Goal: Information Seeking & Learning: Learn about a topic

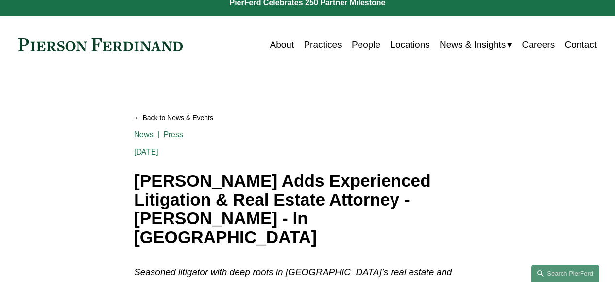
scroll to position [12, 0]
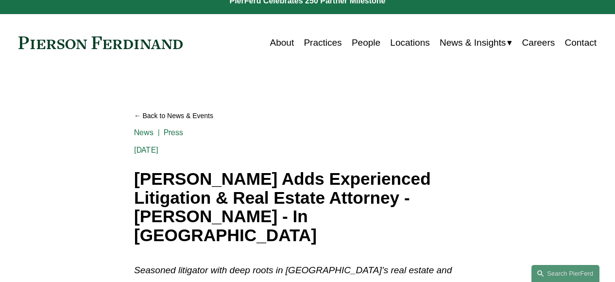
click at [398, 42] on link "Locations" at bounding box center [409, 43] width 39 height 18
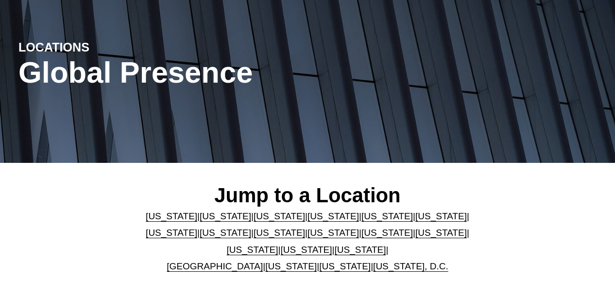
scroll to position [154, 0]
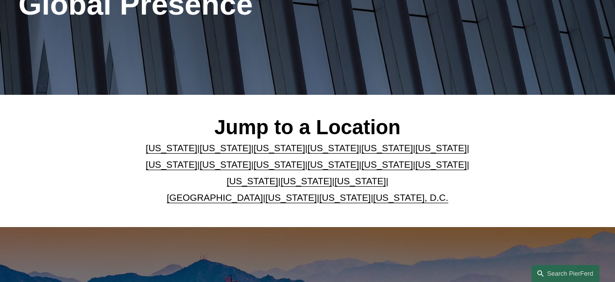
click at [415, 163] on link "North Carolina" at bounding box center [440, 164] width 51 height 10
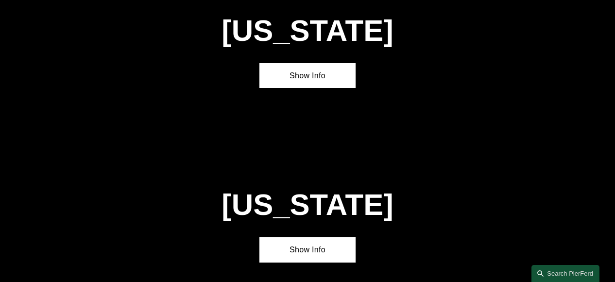
scroll to position [2293, 0]
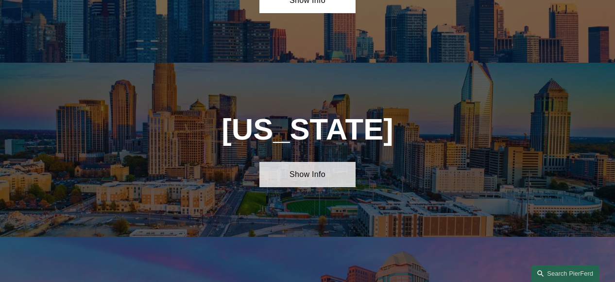
click at [295, 162] on link "Show Info" at bounding box center [307, 174] width 96 height 25
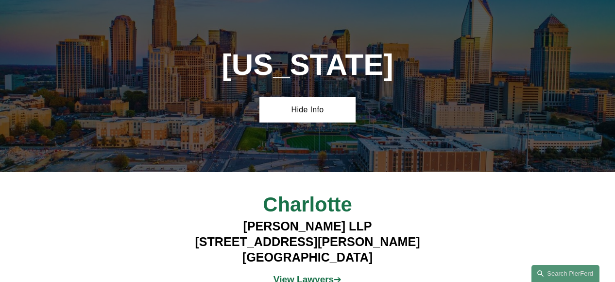
scroll to position [2368, 0]
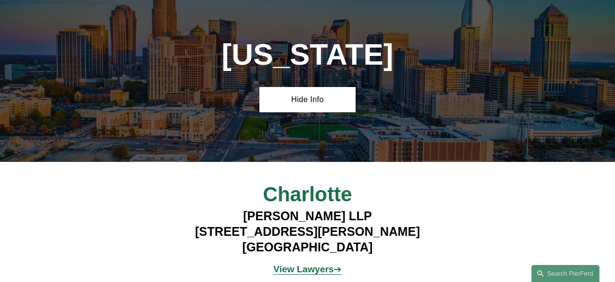
click at [307, 264] on strong "View Lawyers" at bounding box center [303, 269] width 60 height 10
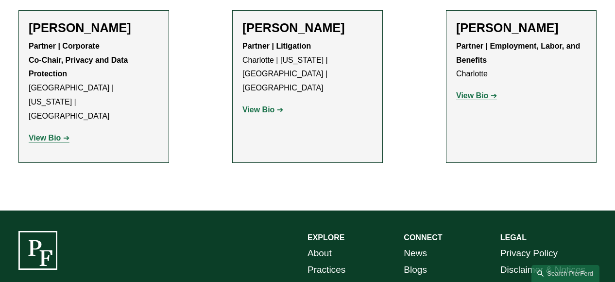
scroll to position [360, 0]
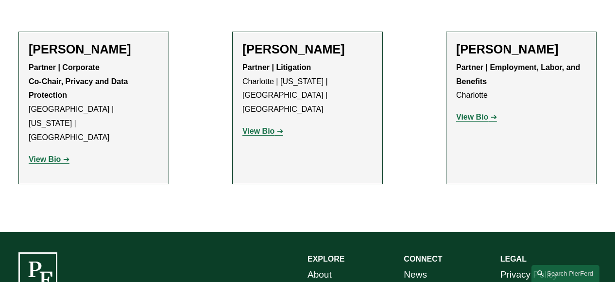
click at [42, 155] on strong "View Bio" at bounding box center [45, 159] width 32 height 8
click at [257, 127] on strong "View Bio" at bounding box center [258, 131] width 32 height 8
click at [481, 119] on strong "View Bio" at bounding box center [472, 117] width 32 height 8
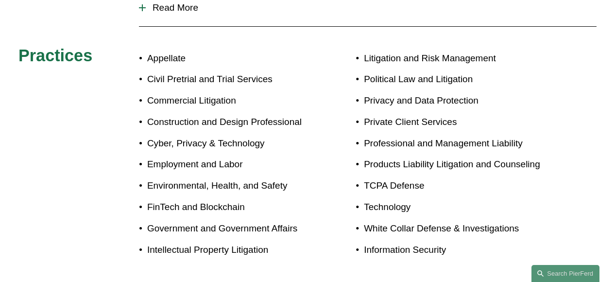
scroll to position [466, 0]
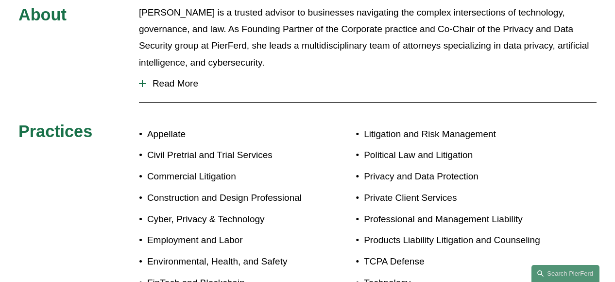
click at [142, 80] on div at bounding box center [142, 83] width 1 height 7
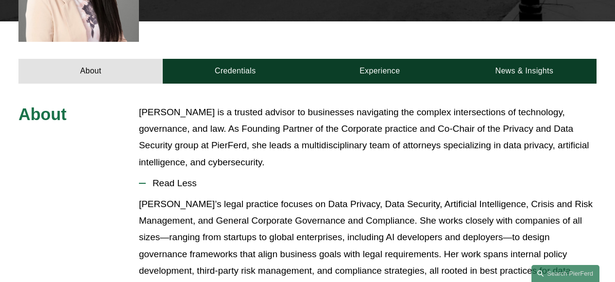
scroll to position [339, 0]
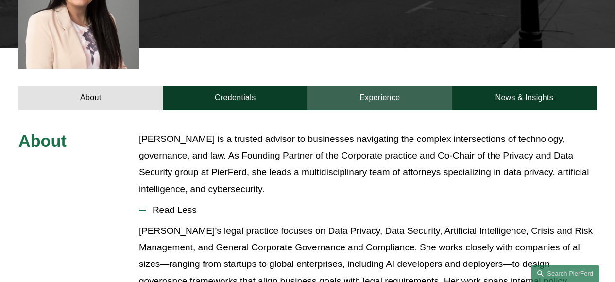
click at [373, 85] on link "Experience" at bounding box center [379, 97] width 145 height 25
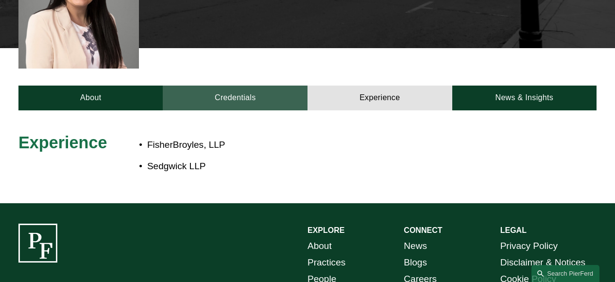
click at [237, 86] on link "Credentials" at bounding box center [235, 97] width 145 height 25
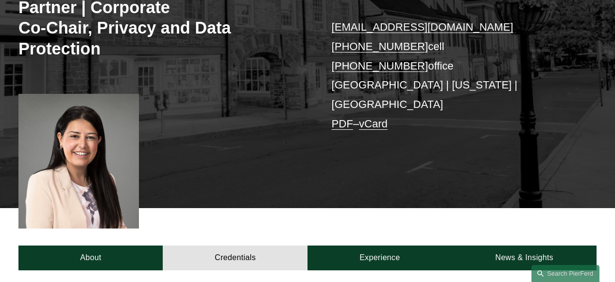
scroll to position [178, 0]
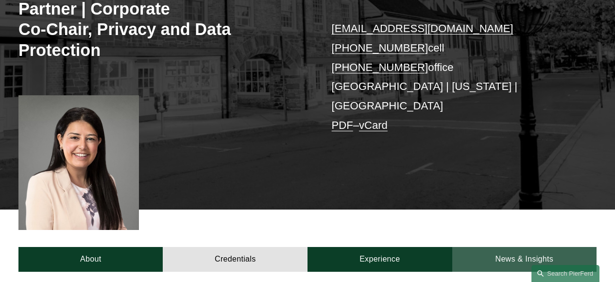
click at [514, 247] on link "News & Insights" at bounding box center [524, 259] width 145 height 25
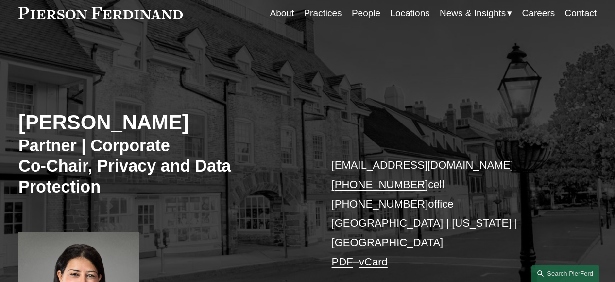
scroll to position [0, 0]
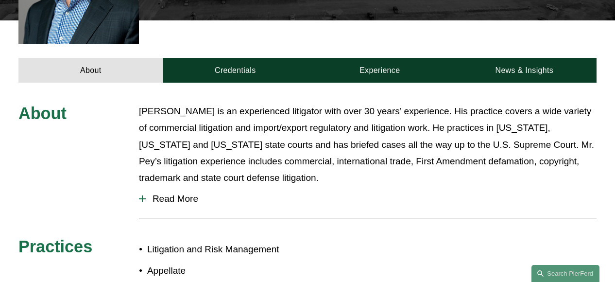
scroll to position [314, 0]
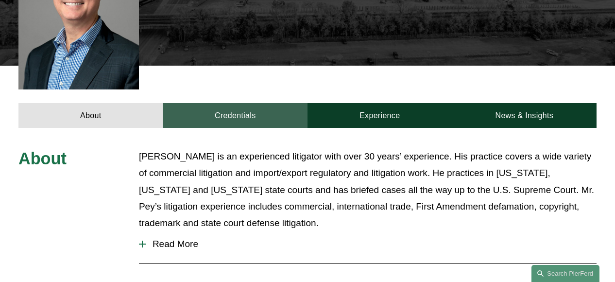
click at [254, 103] on link "Credentials" at bounding box center [235, 115] width 145 height 25
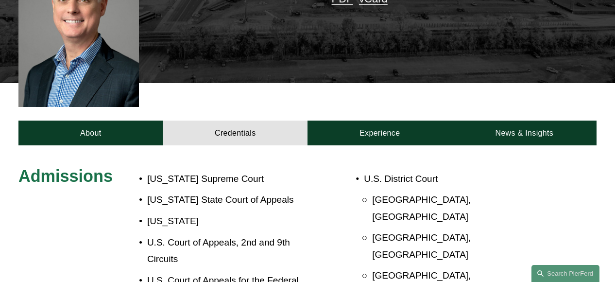
scroll to position [298, 0]
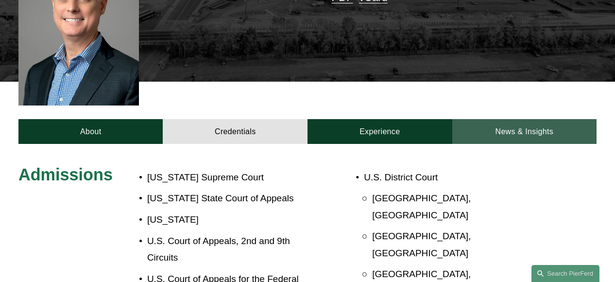
click at [531, 119] on link "News & Insights" at bounding box center [524, 131] width 145 height 25
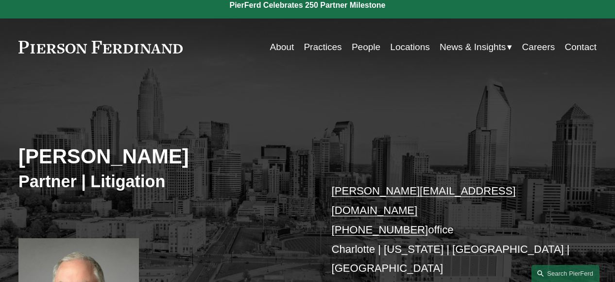
scroll to position [0, 0]
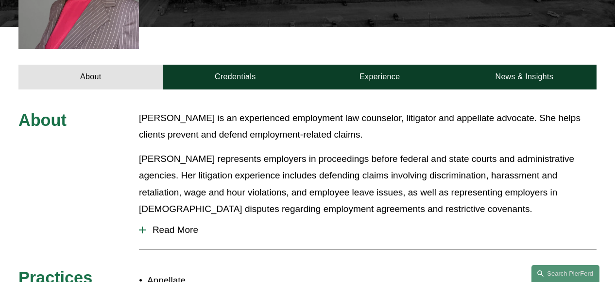
scroll to position [338, 0]
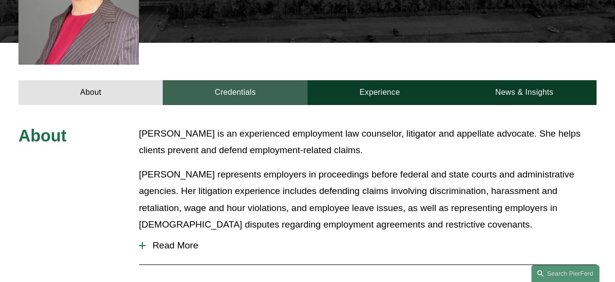
click at [233, 80] on link "Credentials" at bounding box center [235, 92] width 145 height 25
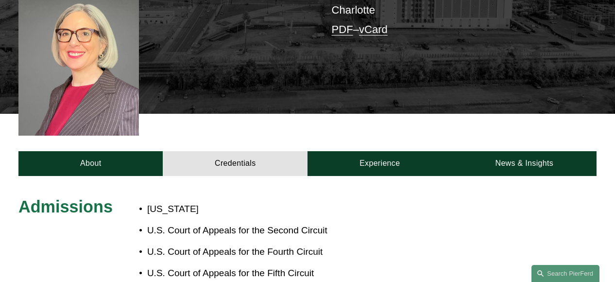
scroll to position [270, 0]
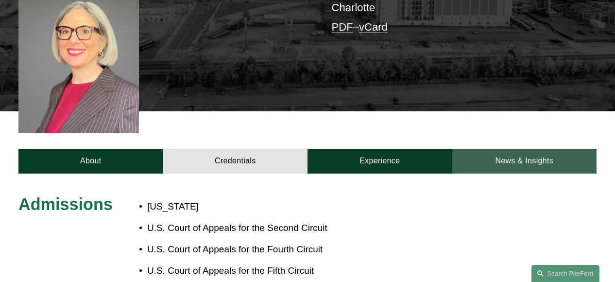
click at [527, 149] on link "News & Insights" at bounding box center [524, 161] width 145 height 25
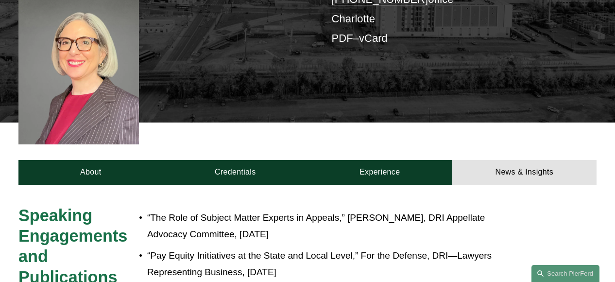
scroll to position [275, 0]
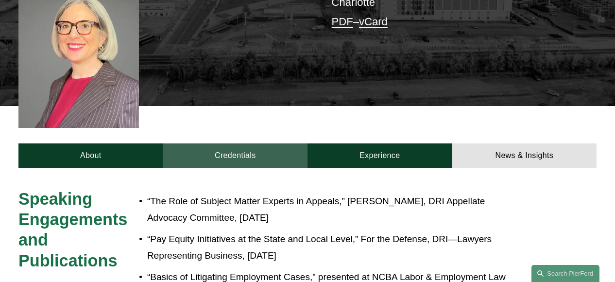
click at [233, 143] on link "Credentials" at bounding box center [235, 155] width 145 height 25
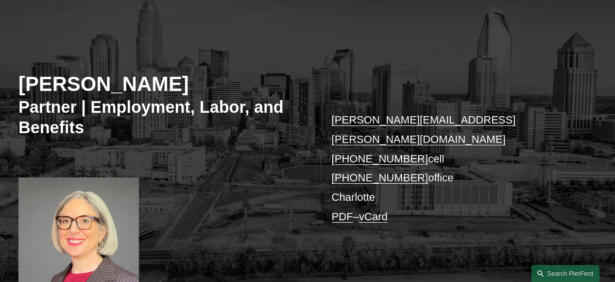
scroll to position [0, 0]
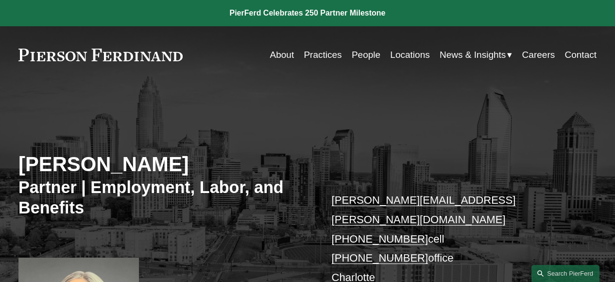
click at [0, 0] on span "Insights" at bounding box center [0, 0] width 0 height 0
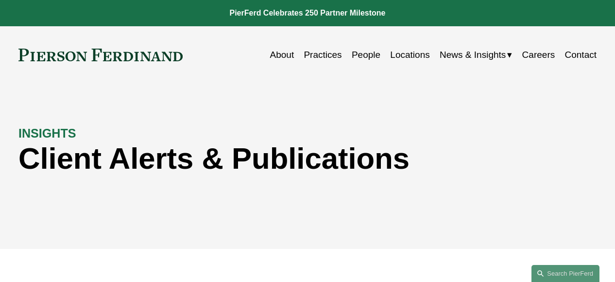
click at [0, 0] on span "News" at bounding box center [0, 0] width 0 height 0
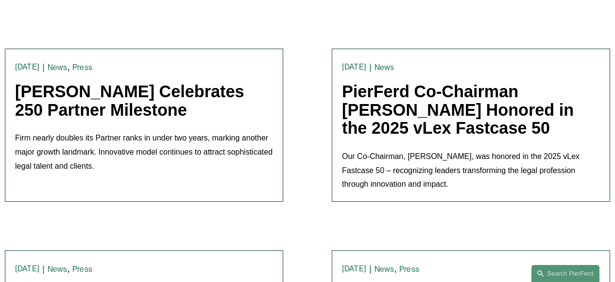
scroll to position [429, 0]
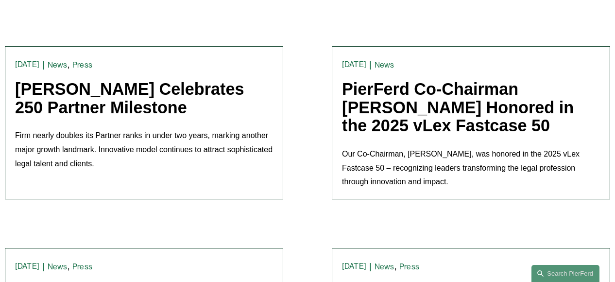
click at [100, 95] on link "[PERSON_NAME] Celebrates 250 Partner Milestone" at bounding box center [129, 98] width 229 height 37
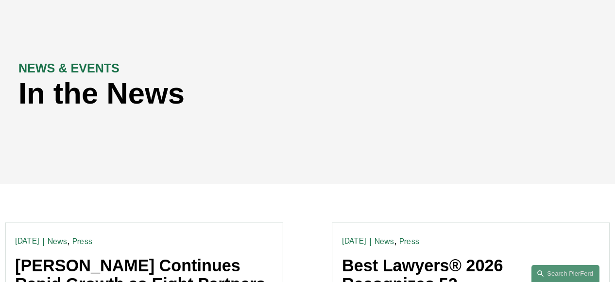
scroll to position [0, 0]
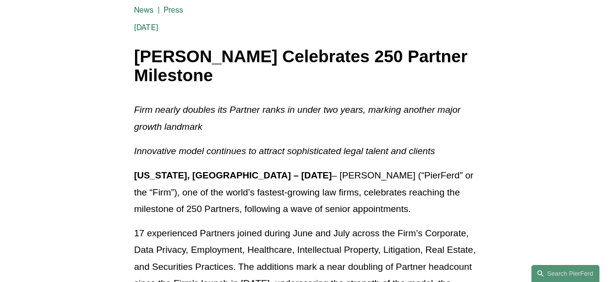
scroll to position [135, 0]
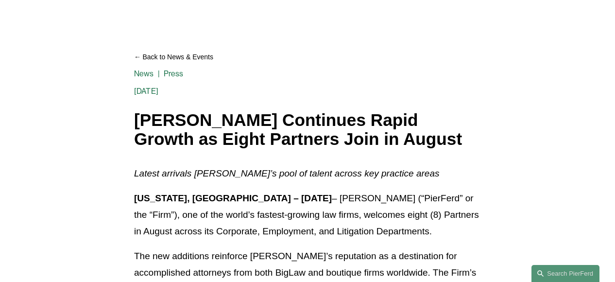
scroll to position [98, 0]
